Goal: Find specific page/section: Find specific page/section

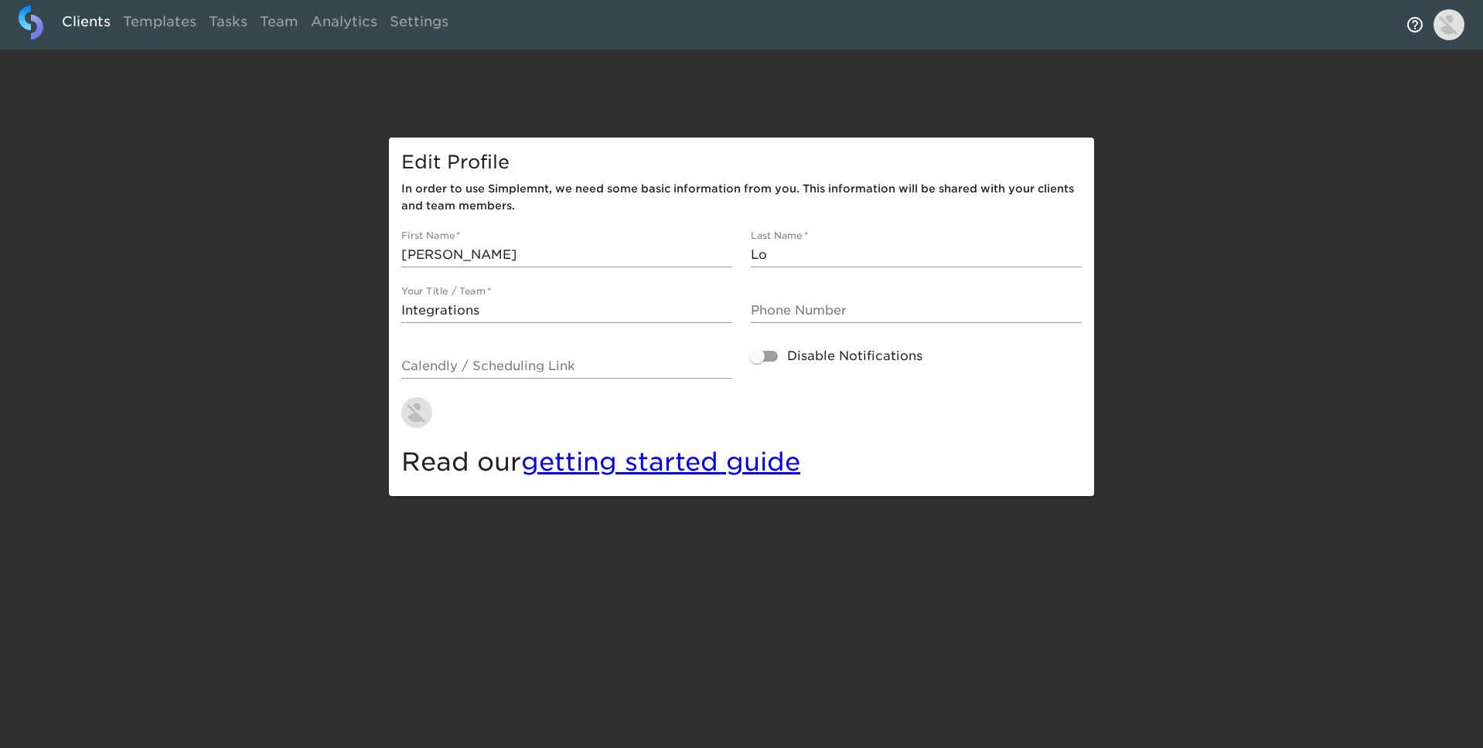
click at [82, 22] on link "Clients" at bounding box center [86, 24] width 61 height 38
select select "10"
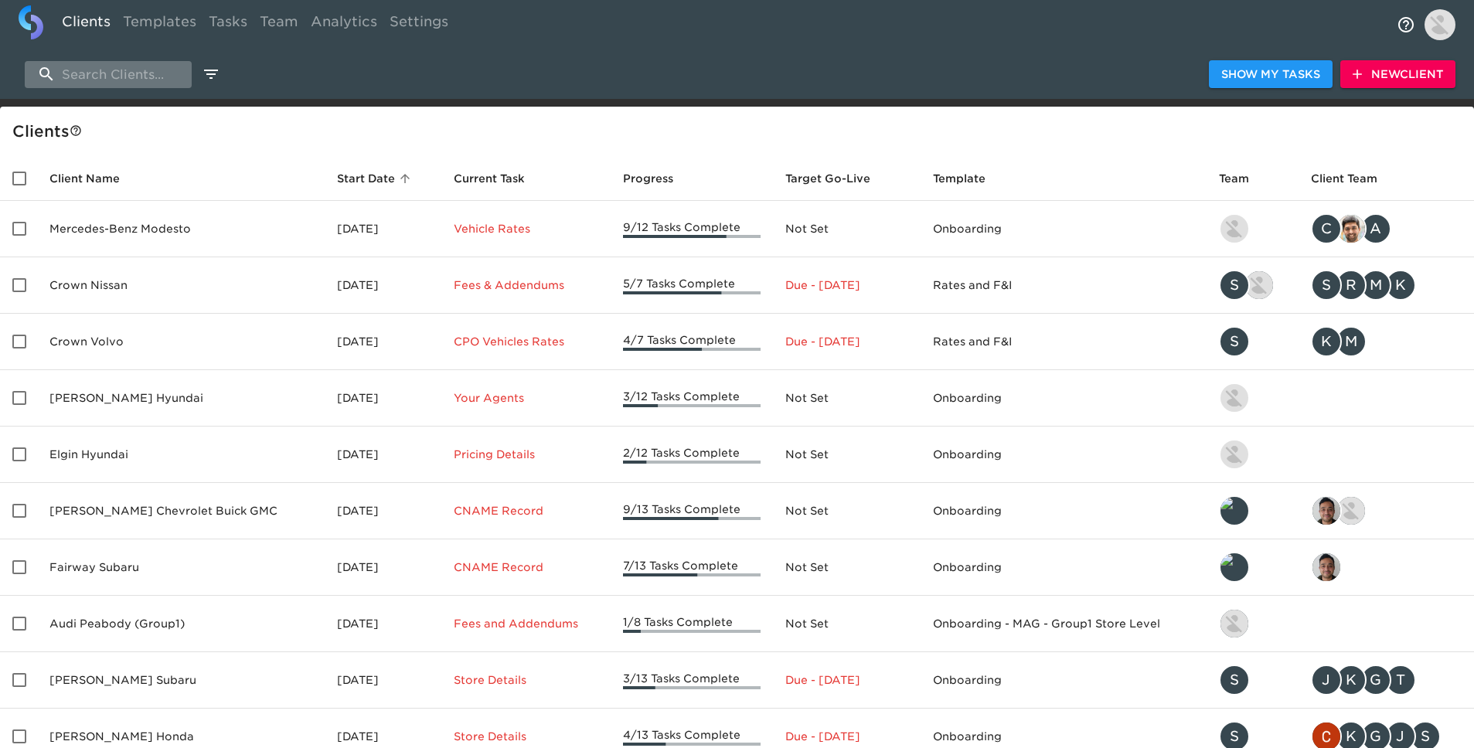
click at [165, 80] on input "search" at bounding box center [108, 74] width 167 height 27
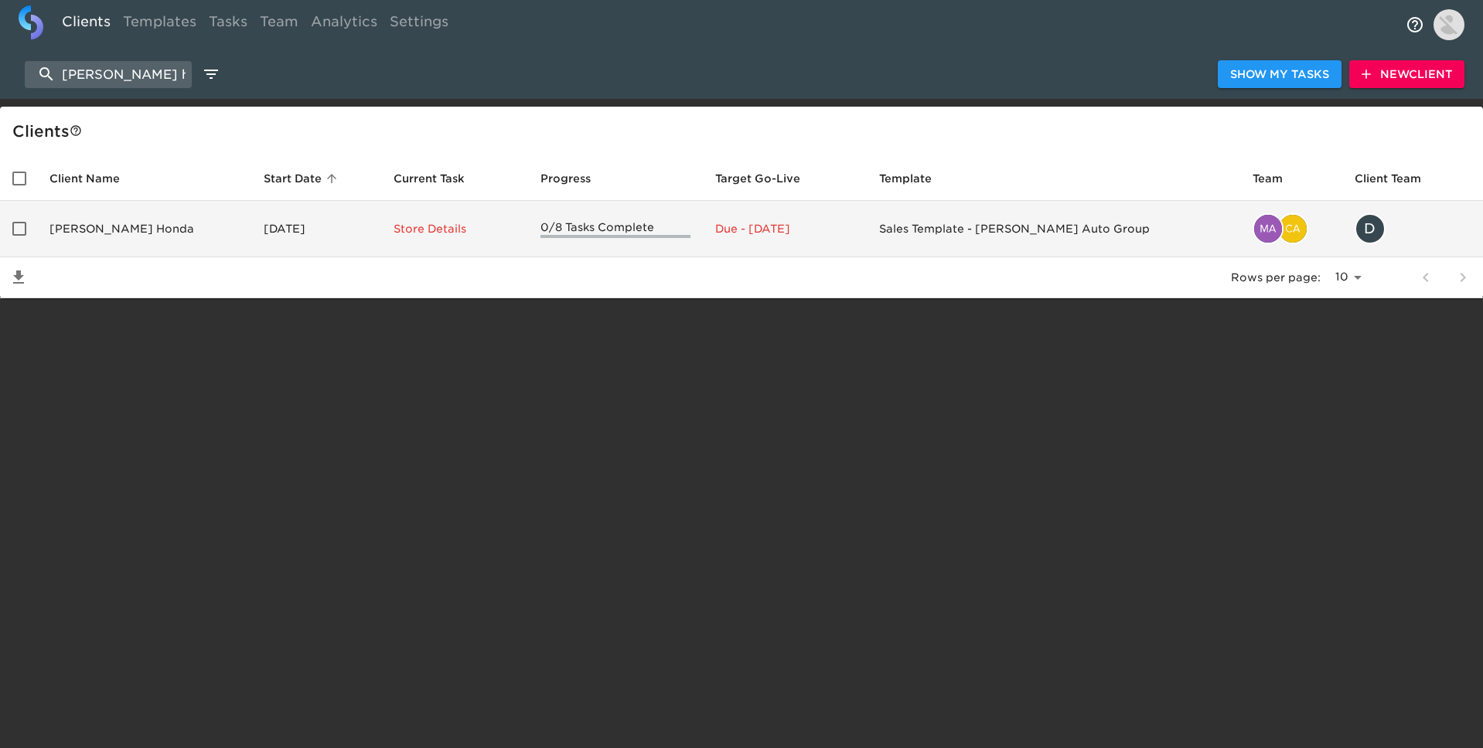
type input "keating honda"
click at [151, 223] on td "Keating Honda" at bounding box center [144, 229] width 214 height 56
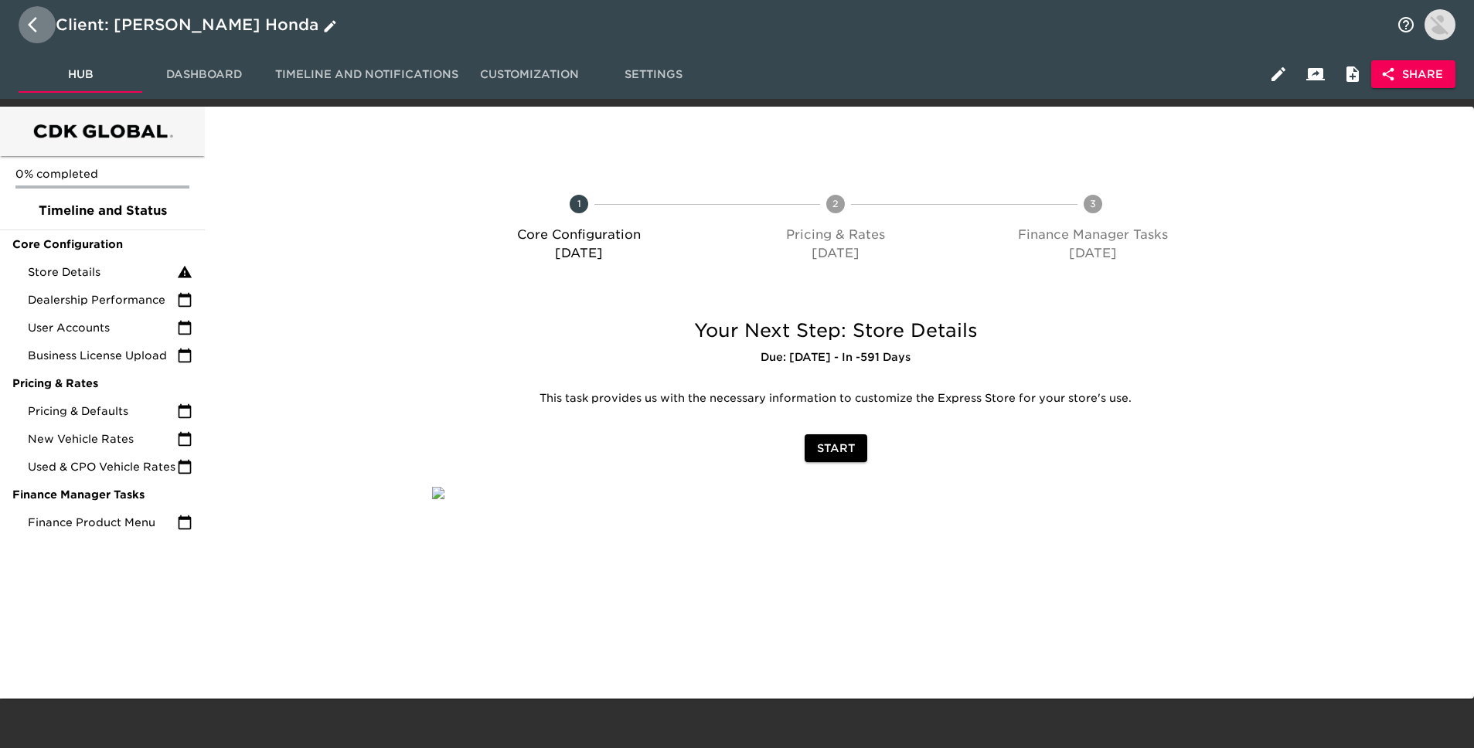
click at [33, 22] on icon "button" at bounding box center [37, 24] width 19 height 19
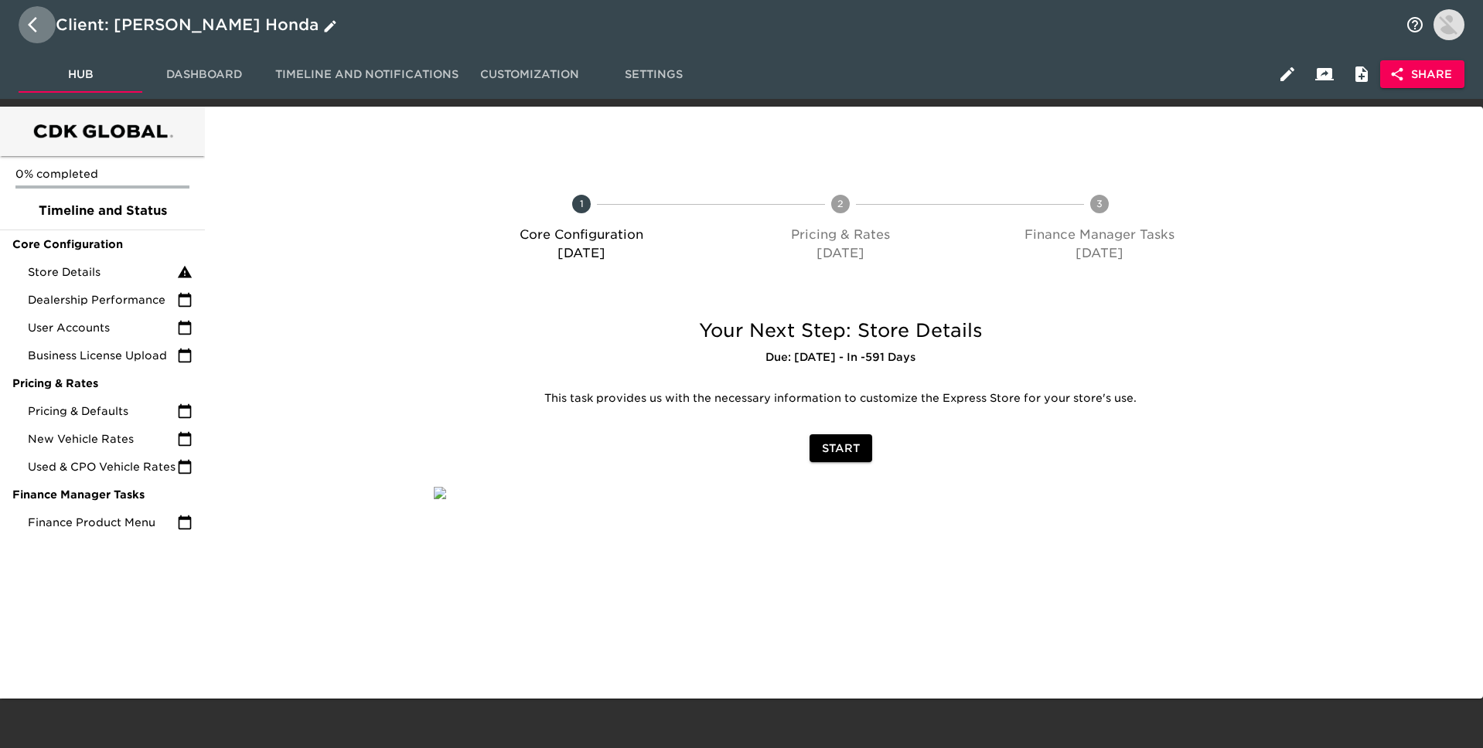
select select "10"
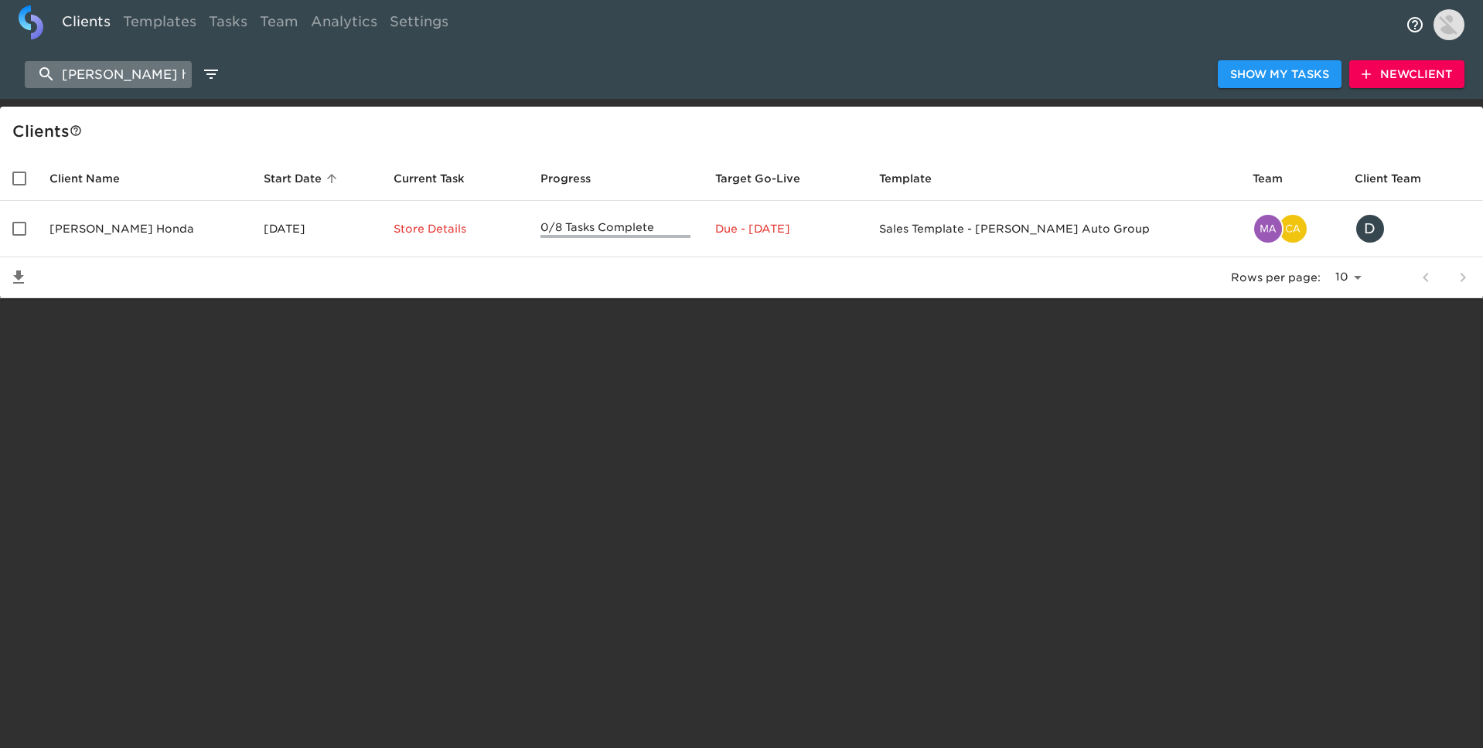
click at [147, 75] on input "keating honda" at bounding box center [108, 74] width 167 height 27
type input "keating nissan"
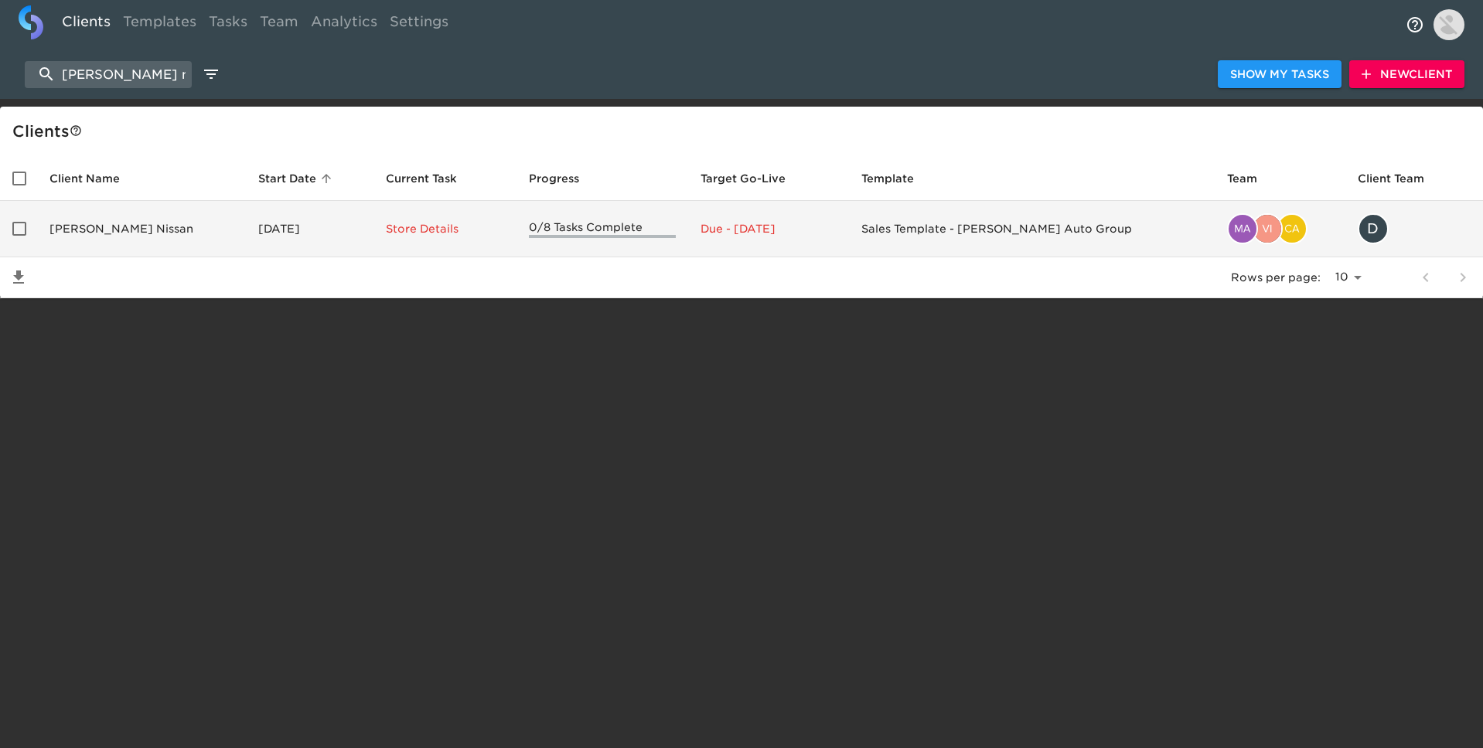
click at [142, 227] on td "Keating Nissan" at bounding box center [141, 229] width 209 height 56
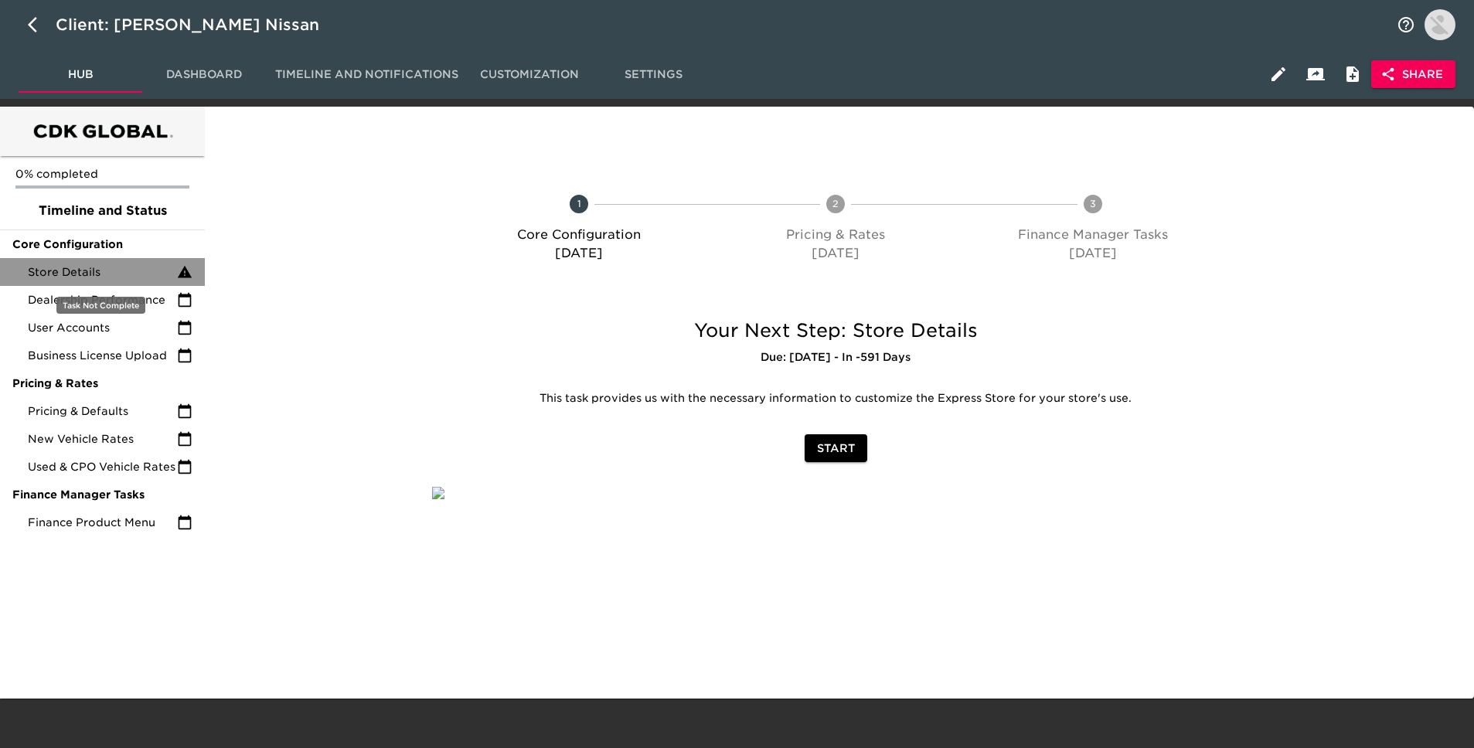
click at [124, 276] on span "Store Details" at bounding box center [102, 271] width 149 height 15
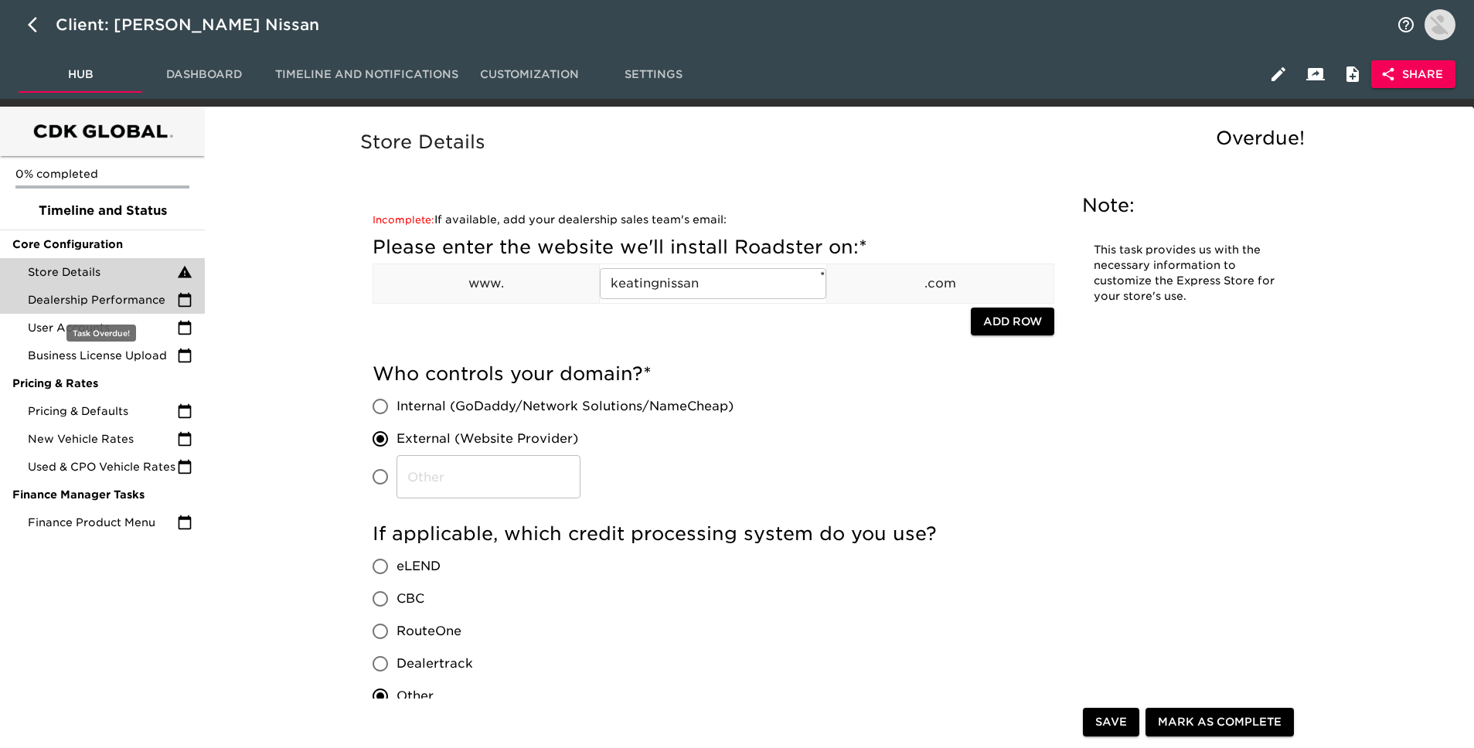
click at [105, 302] on span "Dealership Performance" at bounding box center [102, 299] width 149 height 15
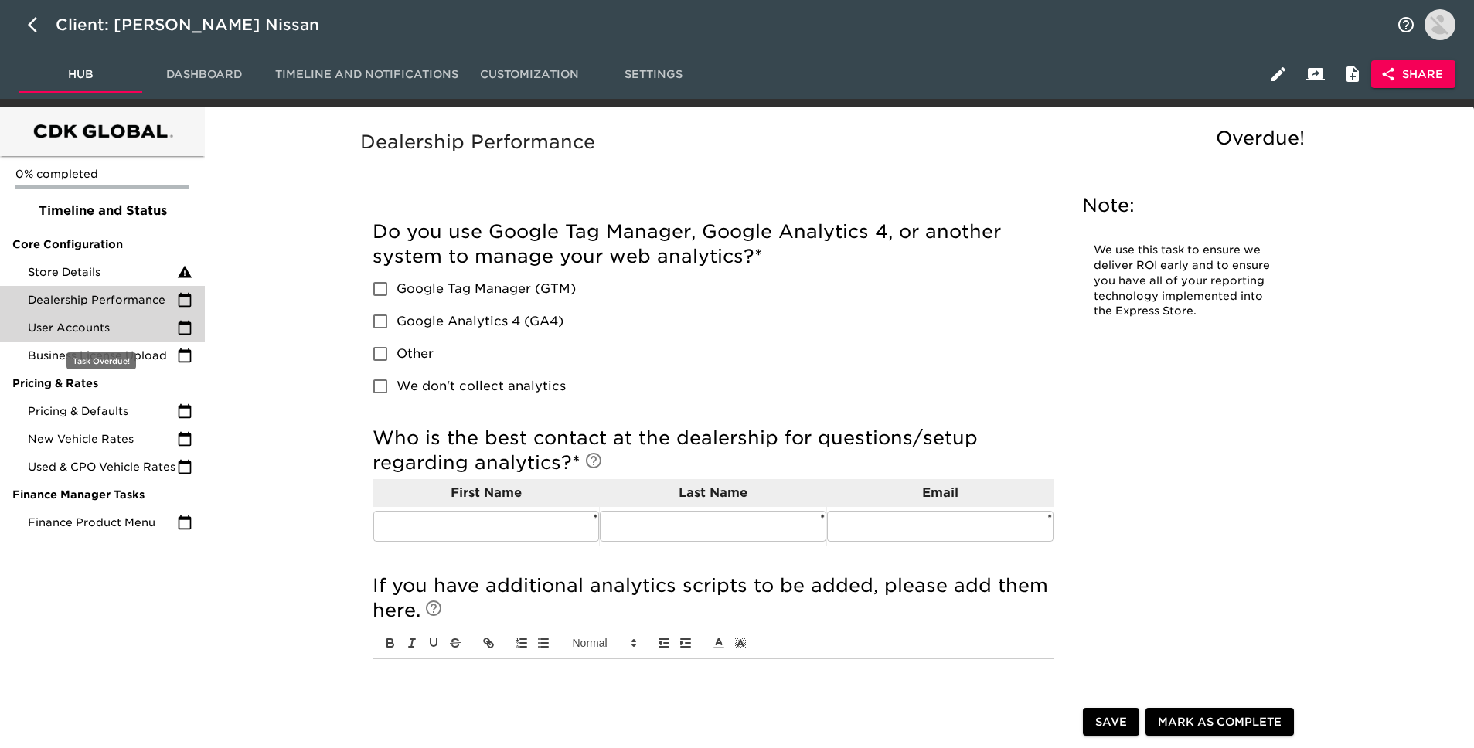
click at [103, 329] on span "User Accounts" at bounding box center [102, 327] width 149 height 15
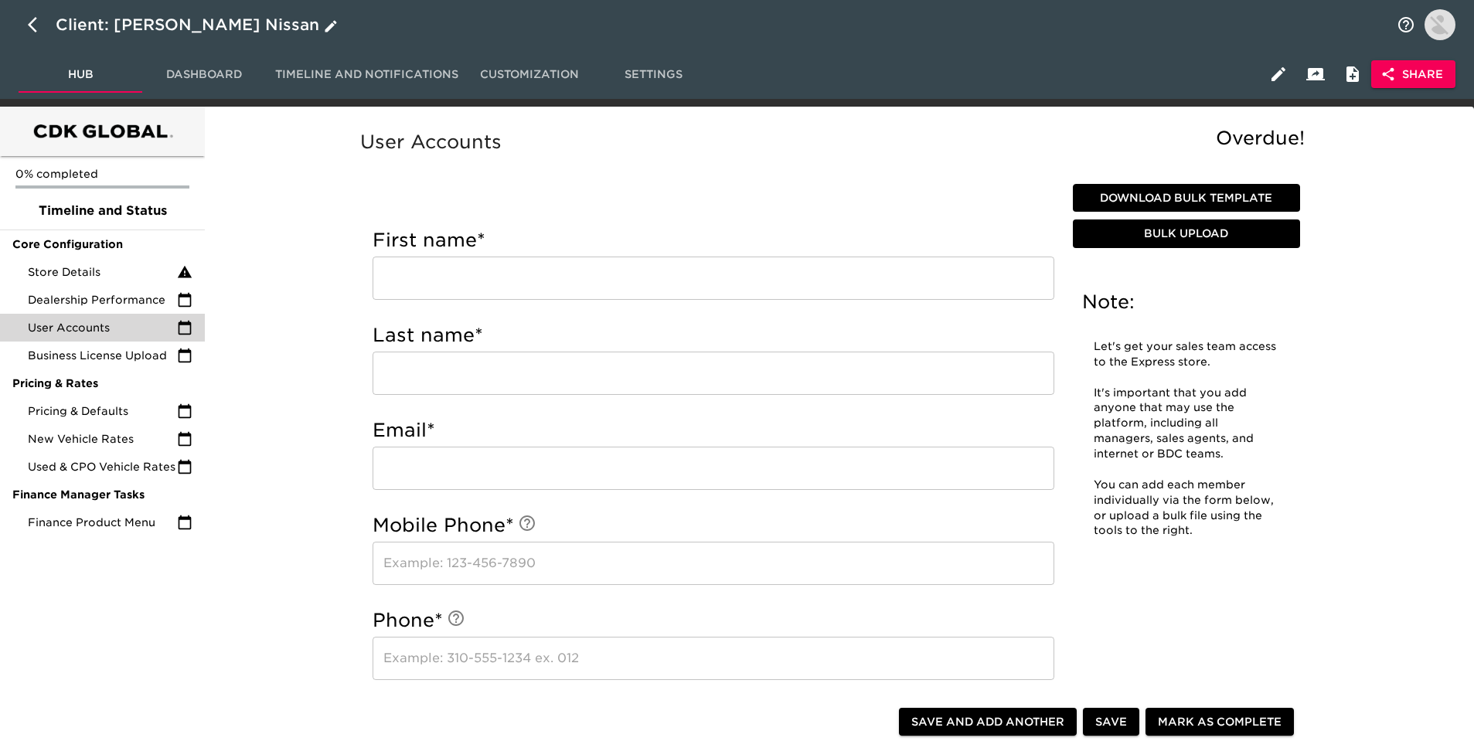
click at [32, 22] on icon "button" at bounding box center [32, 24] width 9 height 15
select select "10"
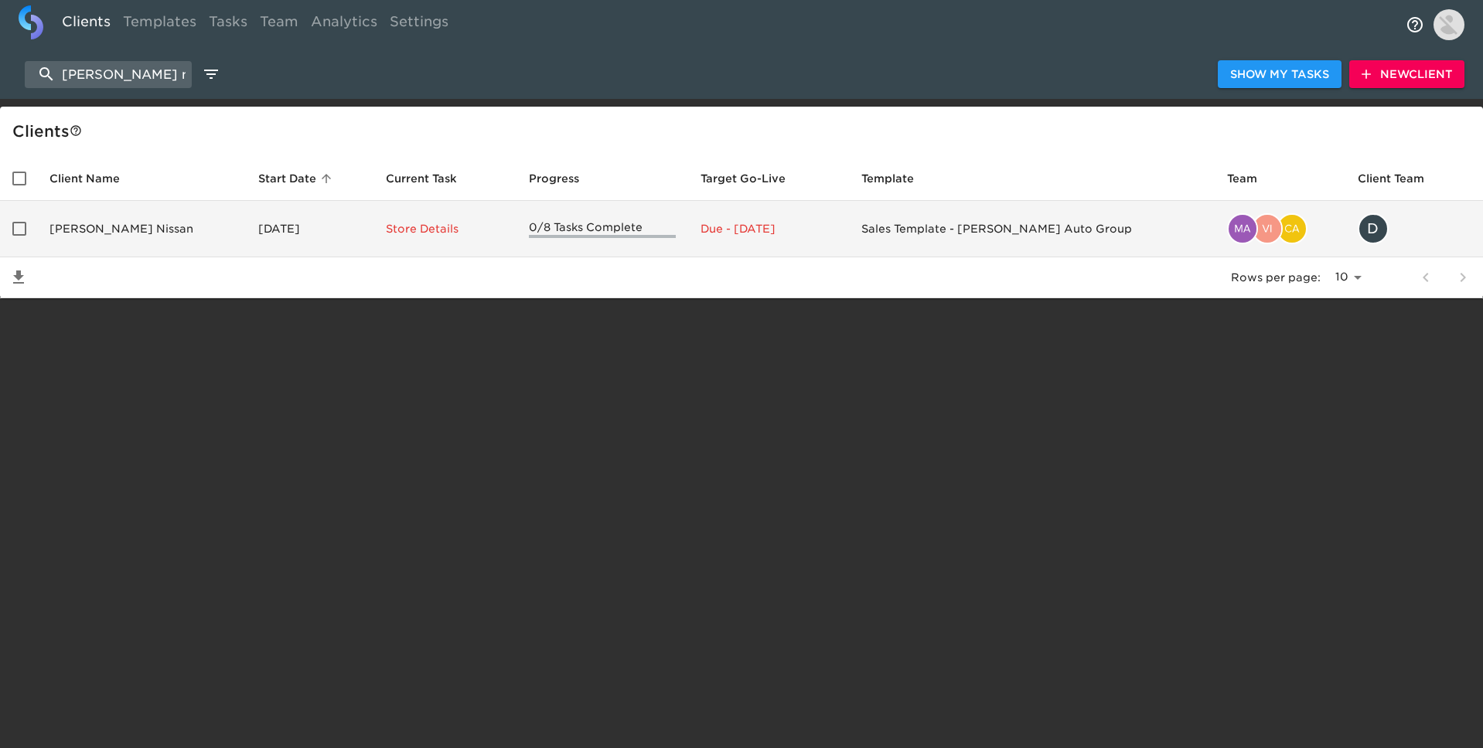
click at [113, 226] on td "Keating Nissan" at bounding box center [141, 229] width 209 height 56
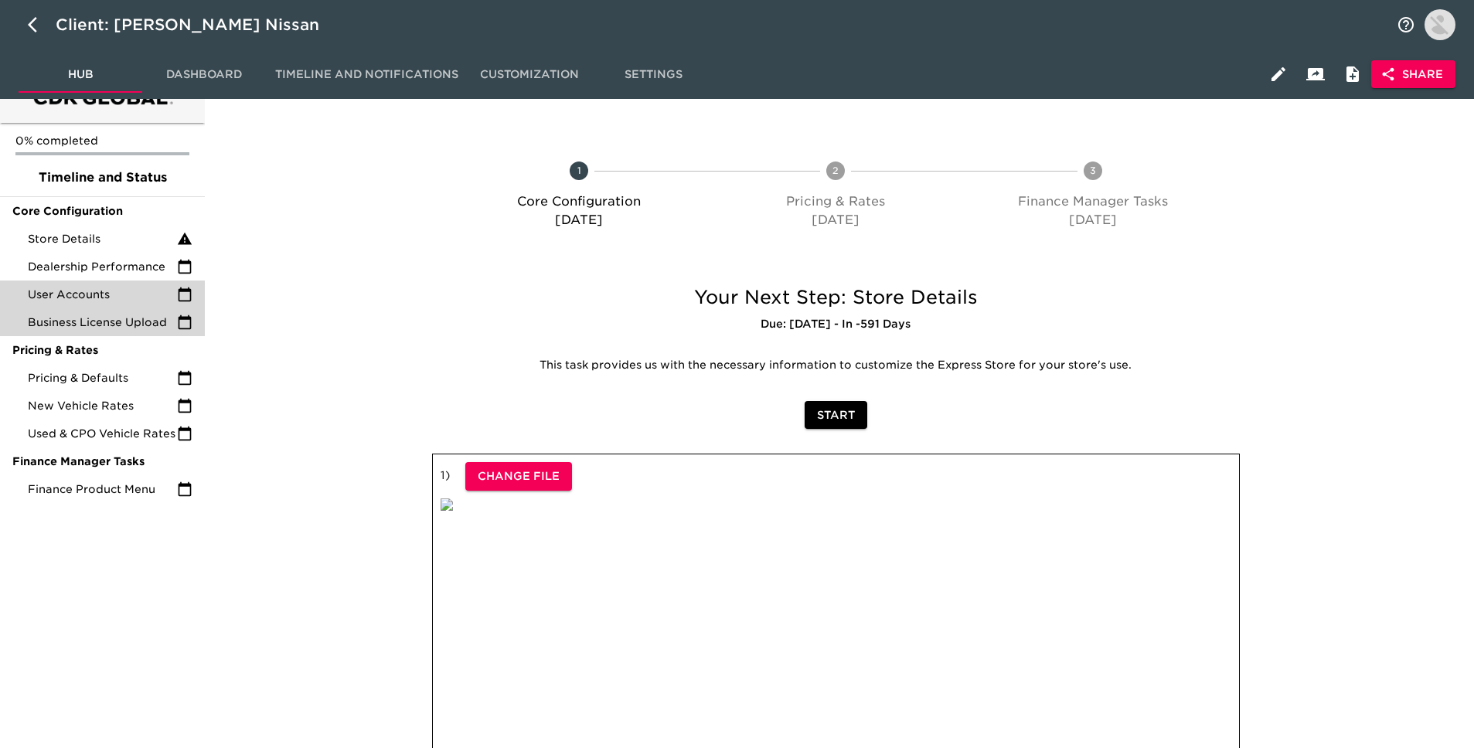
scroll to position [36, 0]
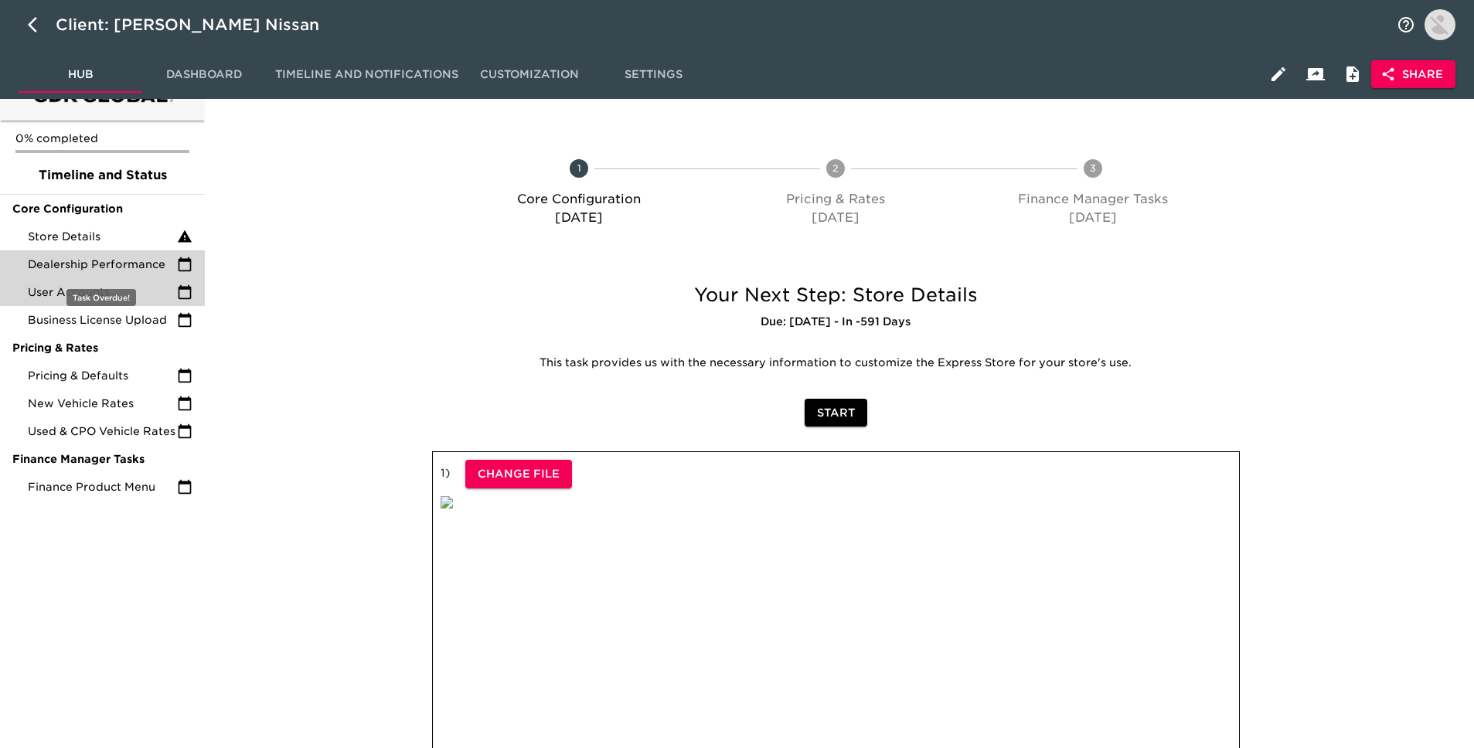
click at [140, 258] on span "Dealership Performance" at bounding box center [102, 264] width 149 height 15
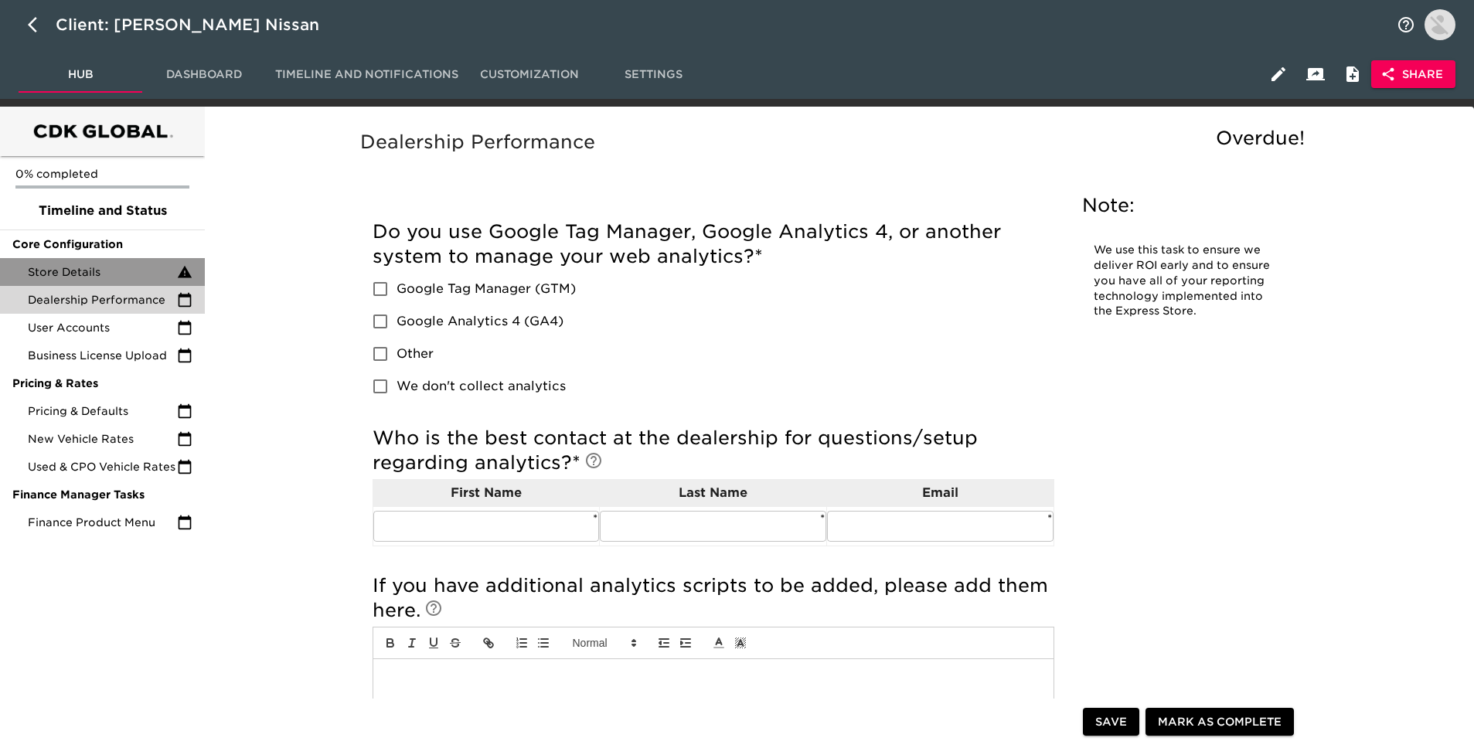
click at [138, 264] on span "Store Details" at bounding box center [102, 271] width 149 height 15
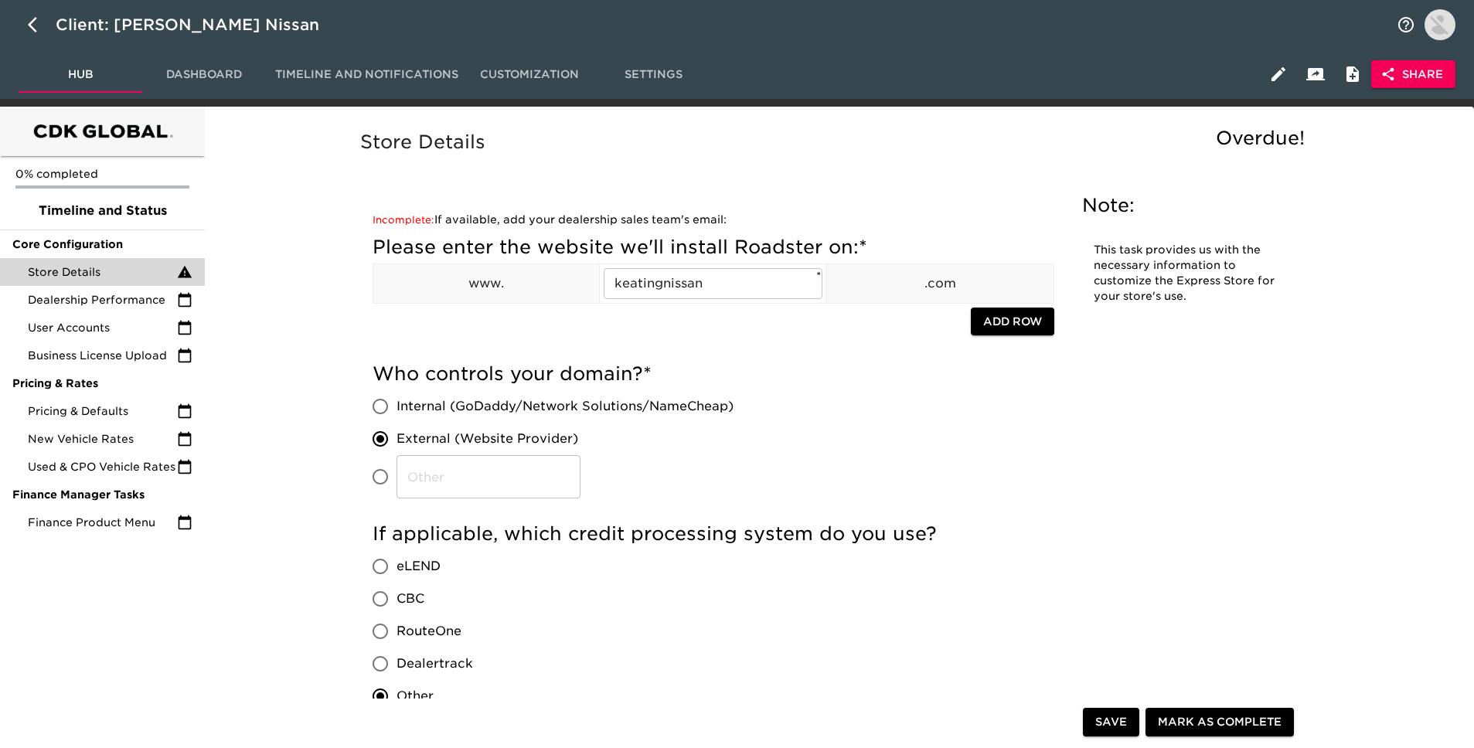
click at [123, 269] on span "Store Details" at bounding box center [102, 271] width 149 height 15
click at [1395, 84] on button "Share" at bounding box center [1413, 74] width 84 height 29
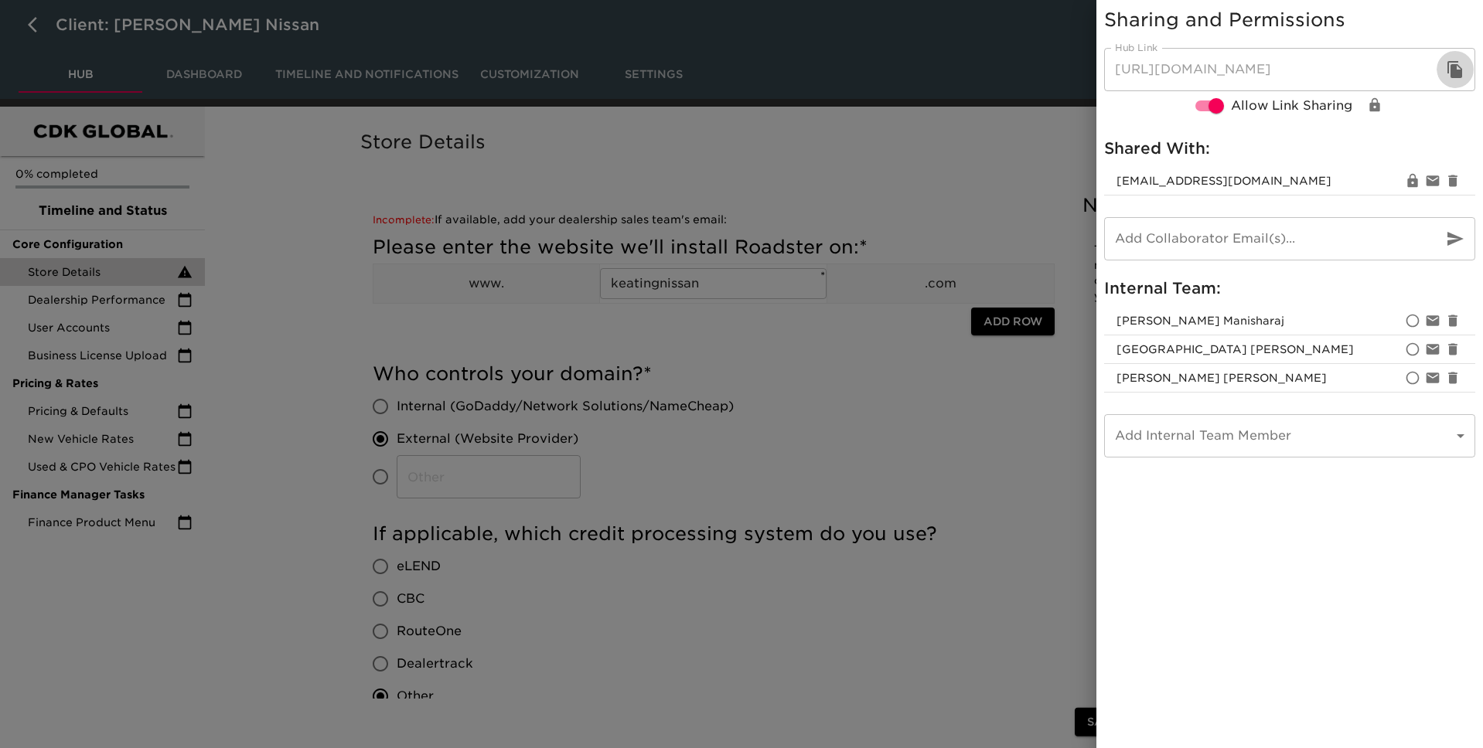
click at [1457, 76] on icon "button" at bounding box center [1454, 69] width 15 height 17
click at [682, 441] on div at bounding box center [741, 374] width 1483 height 748
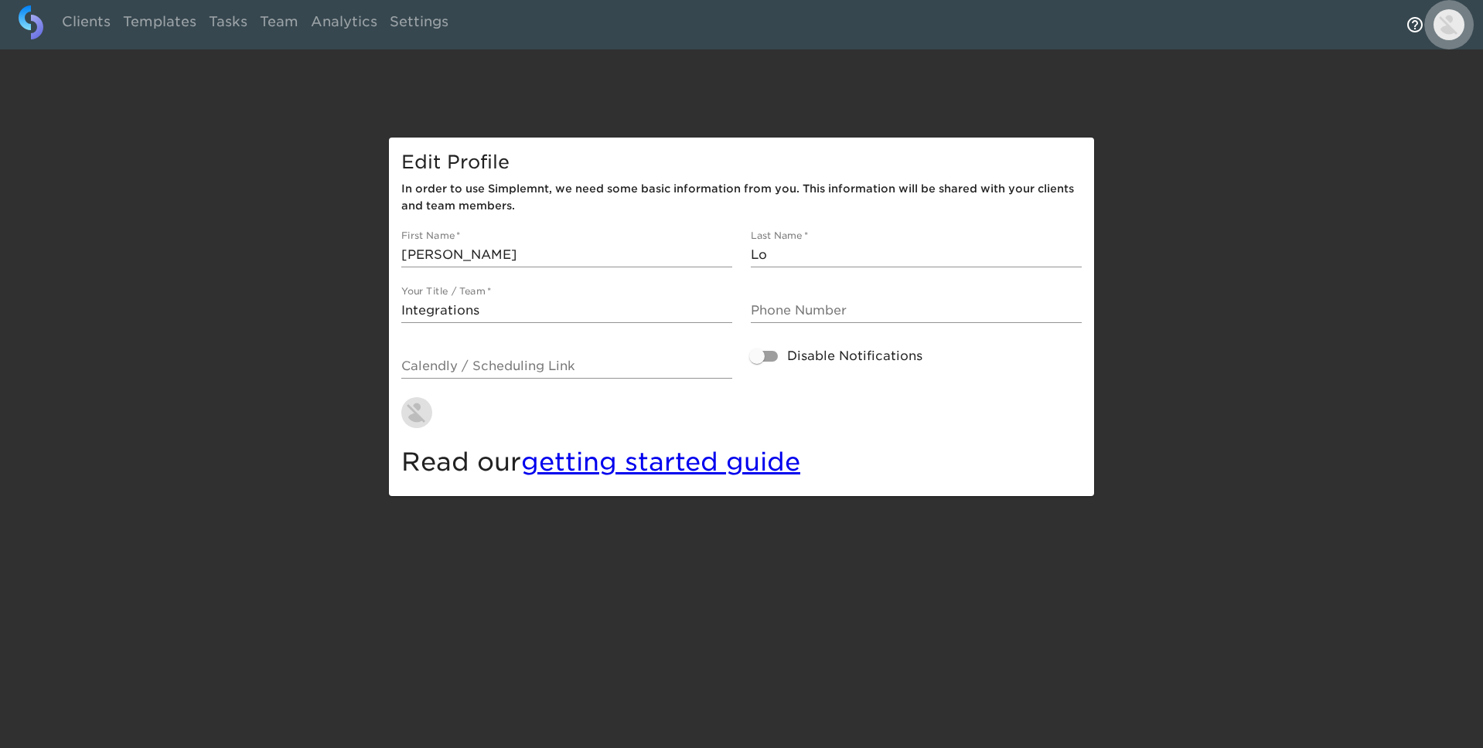
click at [1459, 22] on img "profile" at bounding box center [1448, 24] width 31 height 31
click at [1424, 36] on li "Edit Profile" at bounding box center [1421, 33] width 97 height 28
click at [1453, 19] on img "profile" at bounding box center [1448, 24] width 31 height 31
click at [1402, 32] on li "Edit Profile" at bounding box center [1421, 33] width 97 height 28
click at [623, 89] on div at bounding box center [741, 49] width 1483 height 99
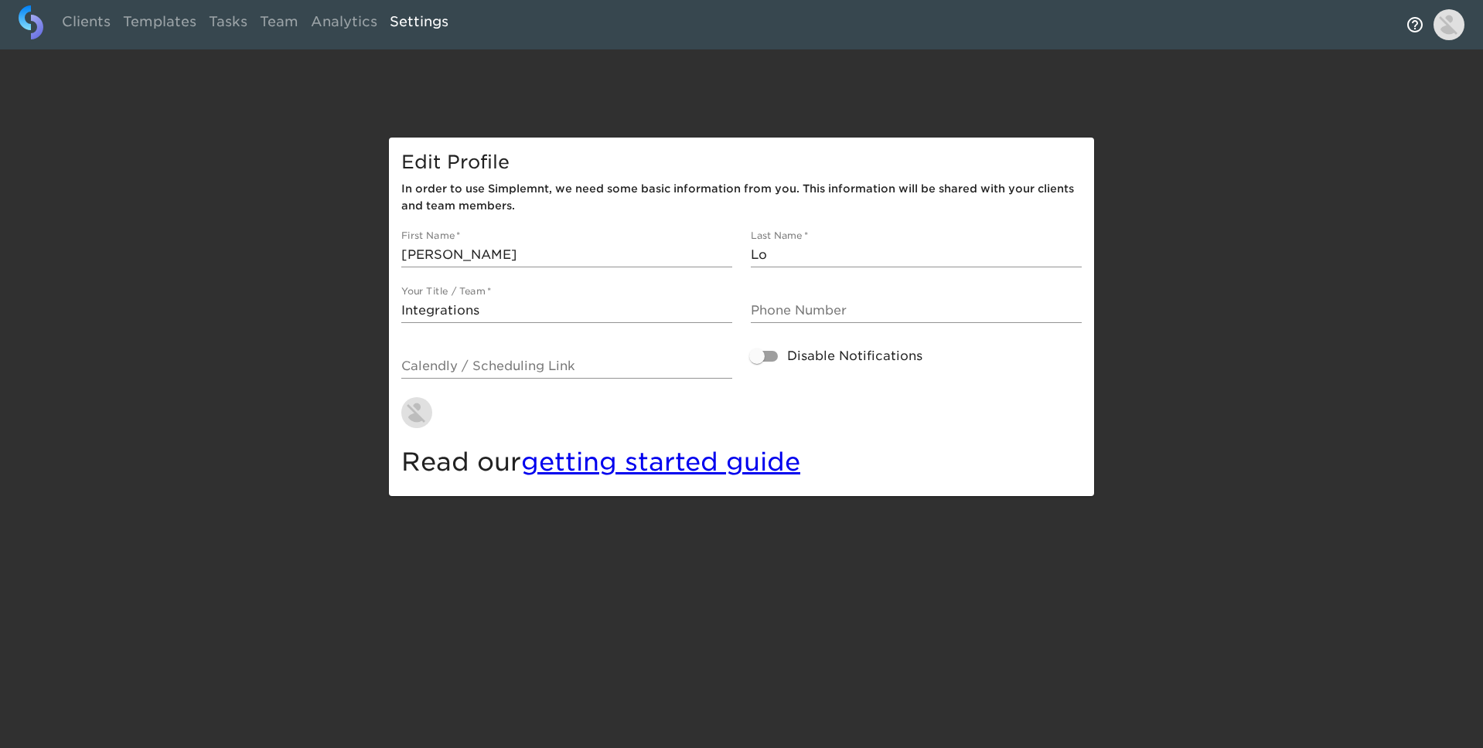
click at [427, 25] on link "Settings" at bounding box center [418, 24] width 71 height 38
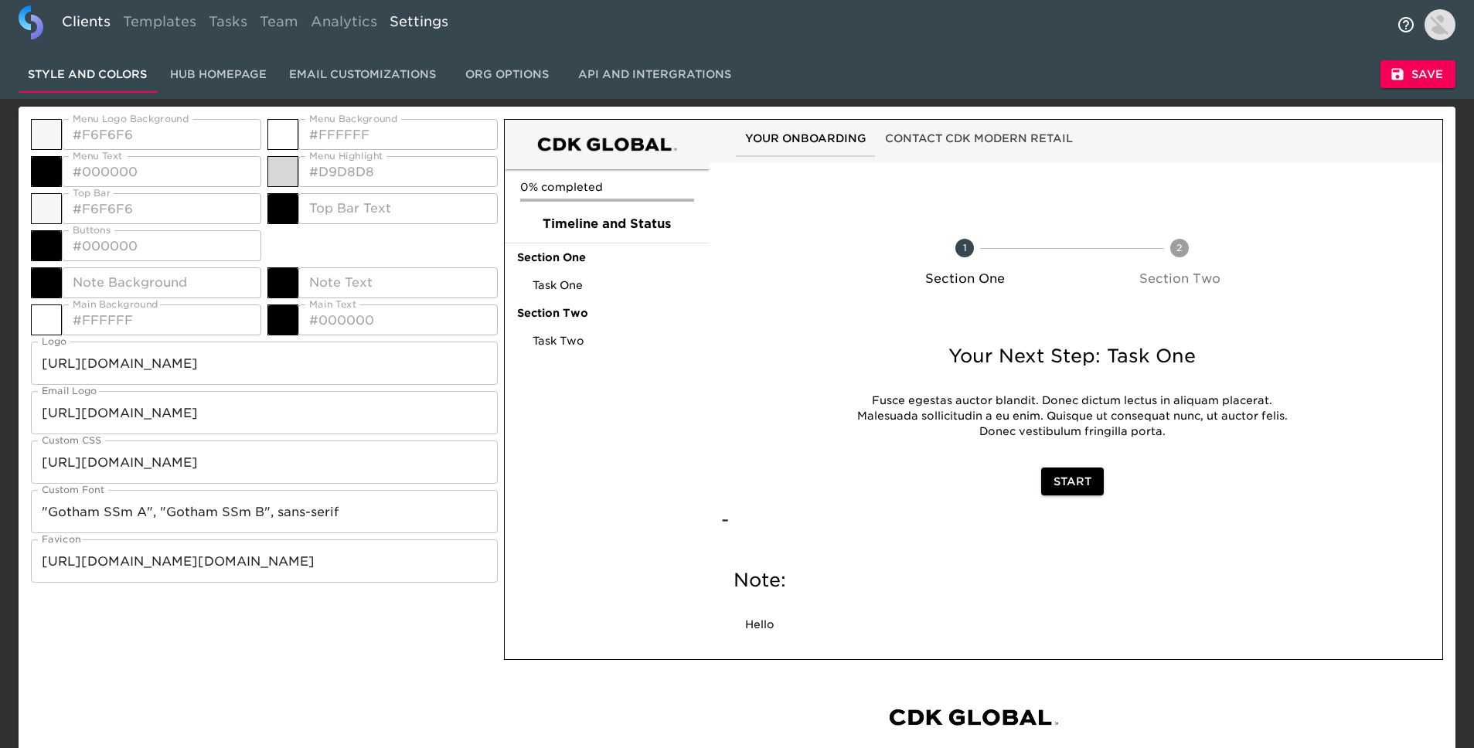
click at [105, 28] on link "Clients" at bounding box center [86, 24] width 61 height 38
select select "10"
